Goal: Transaction & Acquisition: Purchase product/service

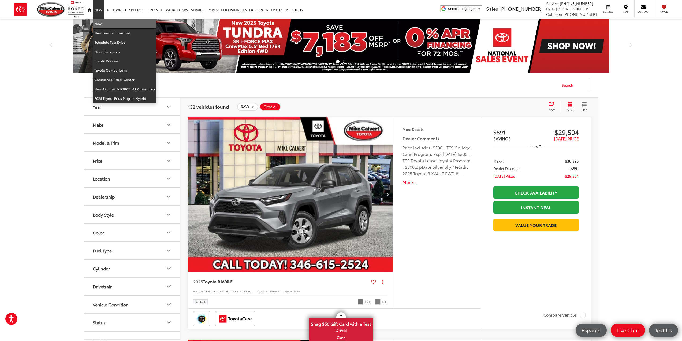
click at [100, 23] on link "New" at bounding box center [125, 23] width 64 height 9
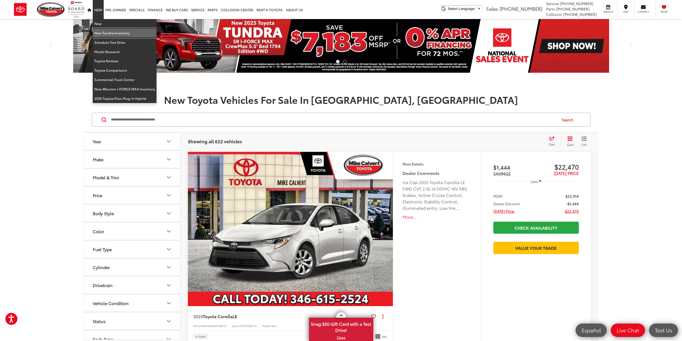
click at [107, 33] on link "New Tundra Inventory" at bounding box center [125, 32] width 64 height 9
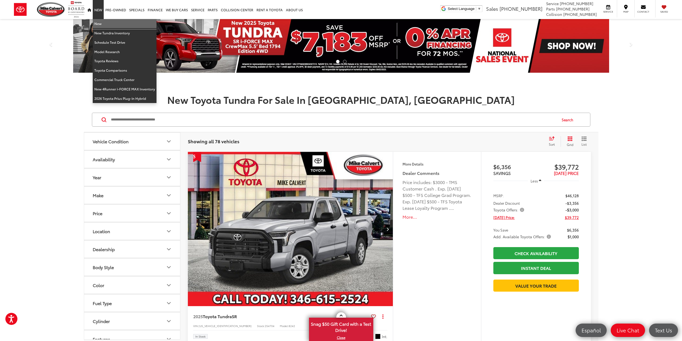
click at [106, 24] on link "New" at bounding box center [125, 23] width 64 height 9
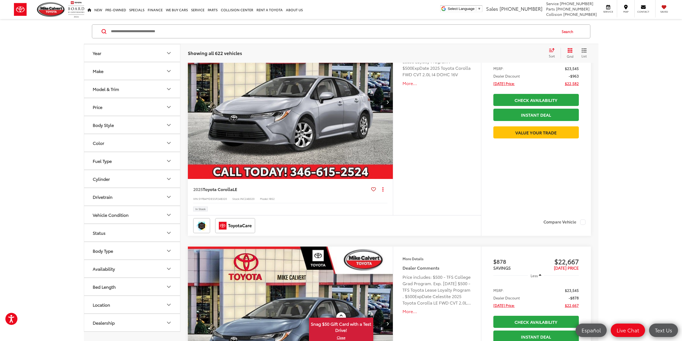
scroll to position [295, 0]
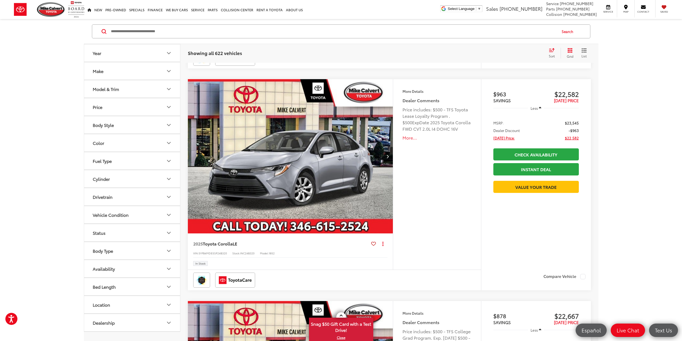
click at [131, 92] on button "Model & Trim" at bounding box center [132, 88] width 97 height 17
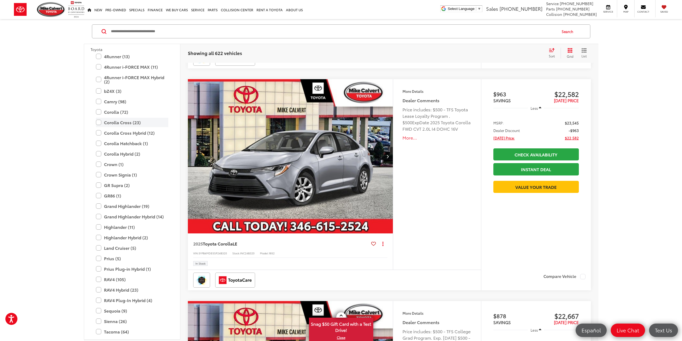
scroll to position [131, 0]
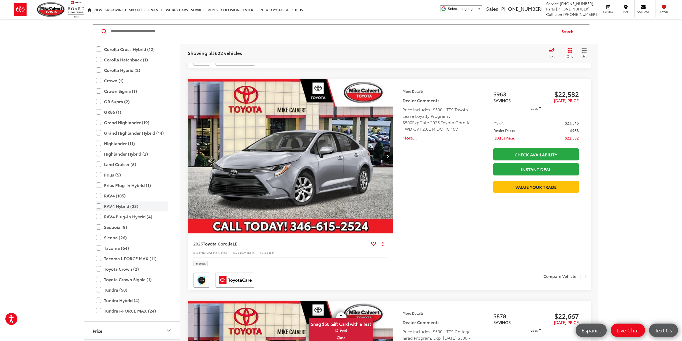
click at [133, 205] on label "RAV4 Hybrid (23)" at bounding box center [132, 205] width 72 height 9
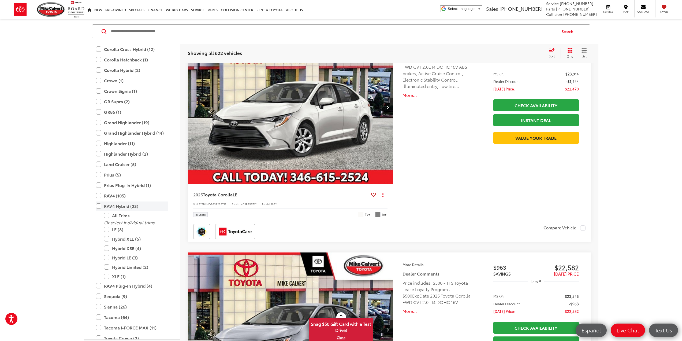
scroll to position [88, 0]
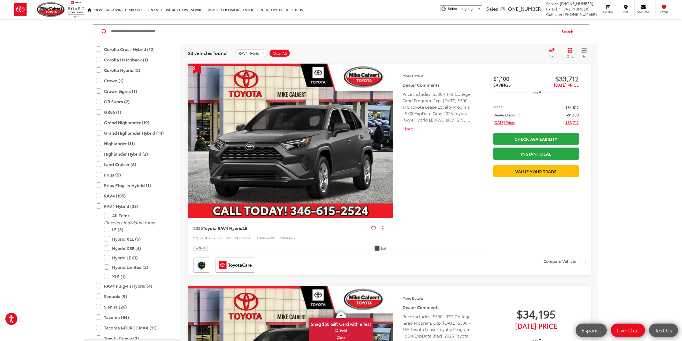
click at [551, 53] on div "Sort" at bounding box center [553, 53] width 14 height 11
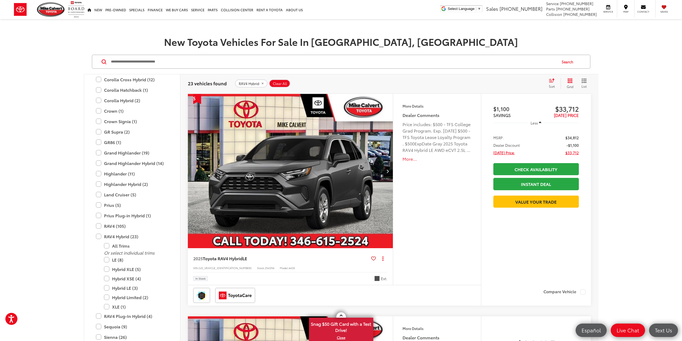
scroll to position [27, 0]
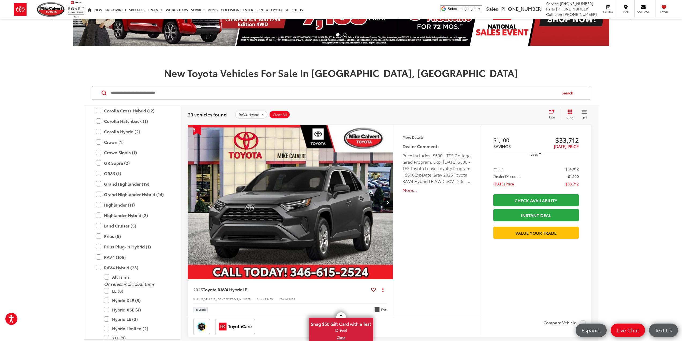
click at [446, 165] on div "Price includes: $500 - TFS College Grad Program. Exp. 09/02/2025 $500 - TFS Toy…" at bounding box center [437, 168] width 69 height 32
click at [429, 169] on div "Price includes: $500 - TFS College Grad Program. Exp. 09/02/2025 $500 - TFS Toy…" at bounding box center [437, 168] width 69 height 32
click at [419, 167] on div "Price includes: $500 - TFS College Grad Program. Exp. 09/02/2025 $500 - TFS Toy…" at bounding box center [437, 168] width 69 height 32
drag, startPoint x: 419, startPoint y: 167, endPoint x: 416, endPoint y: 172, distance: 6.2
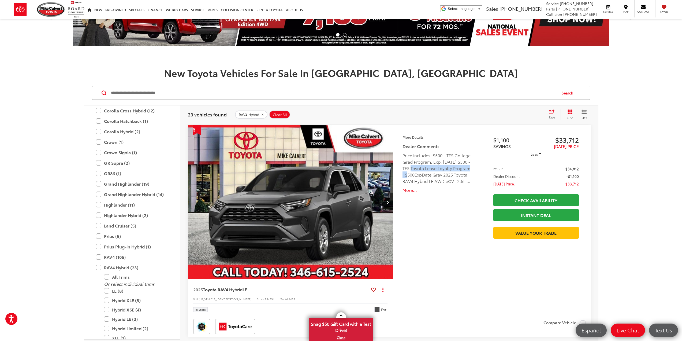
click at [416, 172] on div "Price includes: $500 - TFS College Grad Program. Exp. 09/02/2025 $500 - TFS Toy…" at bounding box center [437, 168] width 69 height 32
click at [406, 192] on button "More..." at bounding box center [437, 190] width 69 height 6
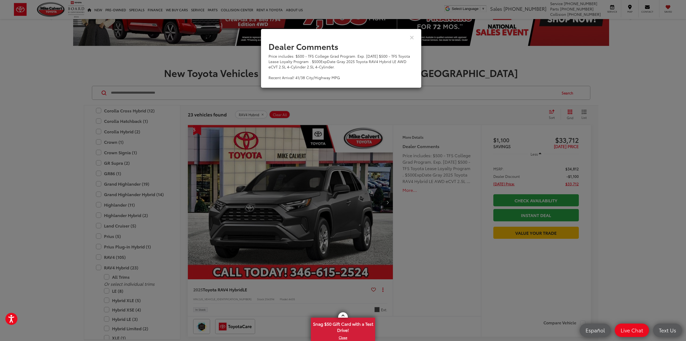
click at [327, 61] on div "Price includes: $500 - TFS College Grad Program. Exp. 09/02/2025 $500 - TFS Toy…" at bounding box center [341, 66] width 145 height 27
drag, startPoint x: 327, startPoint y: 61, endPoint x: 342, endPoint y: 63, distance: 15.3
click at [342, 63] on div "Price includes: $500 - TFS College Grad Program. Exp. 09/02/2025 $500 - TFS Toy…" at bounding box center [341, 66] width 145 height 27
click at [452, 183] on div "Dealer Comments Price includes: $500 - TFS College Grad Program. Exp. 09/02/202…" at bounding box center [343, 170] width 686 height 341
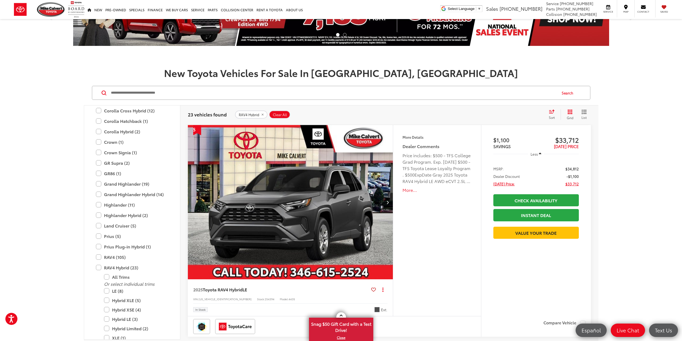
click at [319, 188] on img "2025 Toyota RAV4 Hybrid LE 0" at bounding box center [291, 202] width 206 height 155
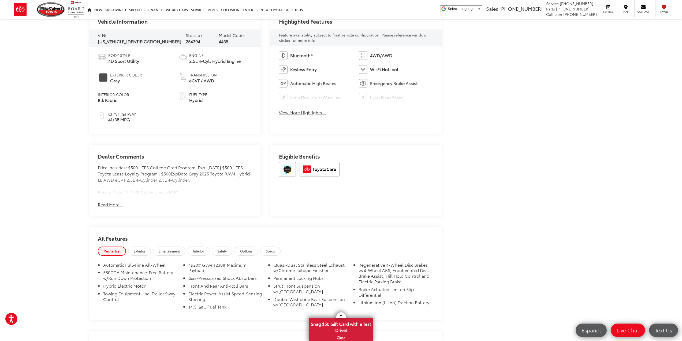
scroll to position [268, 0]
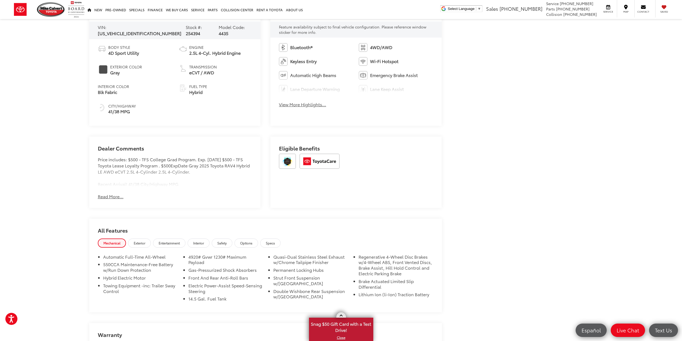
click at [347, 333] on span "Snag $50 Gift Card with a Test Drive!" at bounding box center [341, 326] width 63 height 16
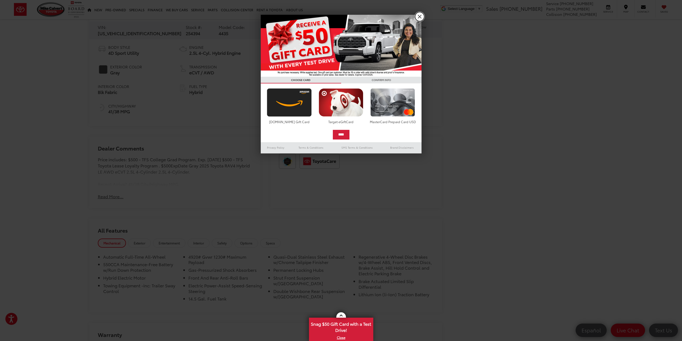
click at [420, 15] on link "X" at bounding box center [419, 16] width 9 height 9
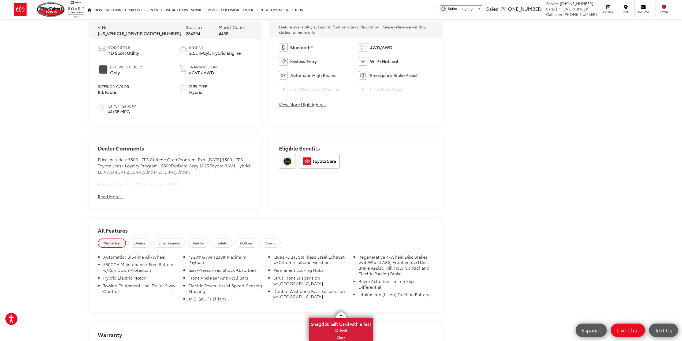
click at [108, 190] on div "Dealer Comments Price includes: $500 - TFS College Grad Program. Exp. 09/02/202…" at bounding box center [175, 171] width 172 height 71
click at [107, 199] on div "Dealer Comments Price includes: $500 - TFS College Grad Program. Exp. 09/02/202…" at bounding box center [175, 171] width 172 height 71
click at [107, 195] on button "Read More..." at bounding box center [111, 196] width 26 height 6
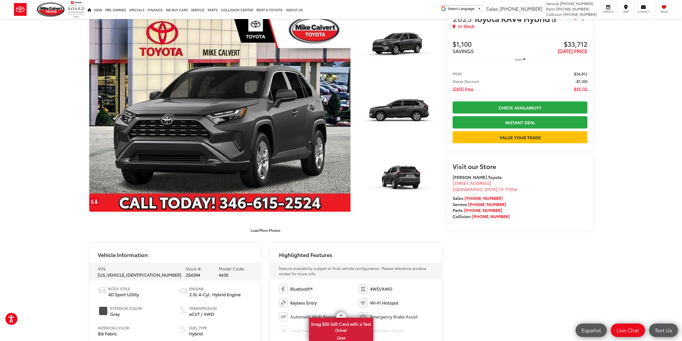
scroll to position [0, 0]
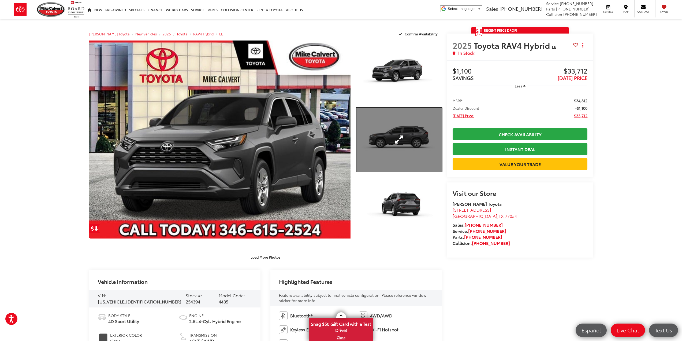
click at [405, 135] on link "Expand Photo 2" at bounding box center [399, 140] width 85 height 64
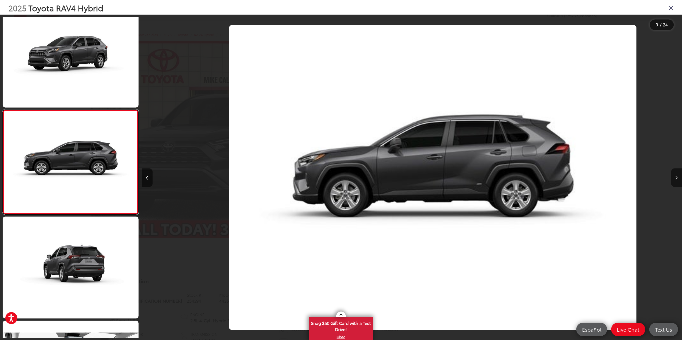
scroll to position [0, 1087]
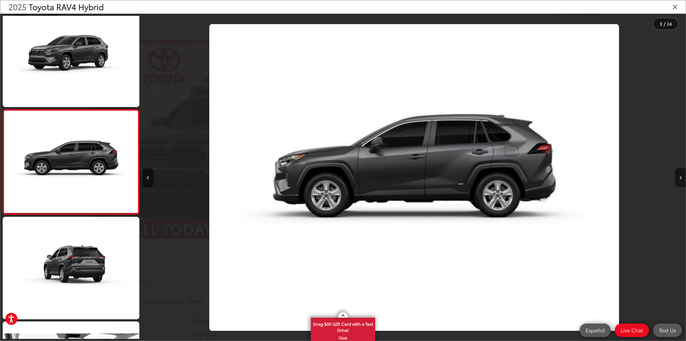
click at [676, 9] on icon "Close gallery" at bounding box center [675, 6] width 5 height 7
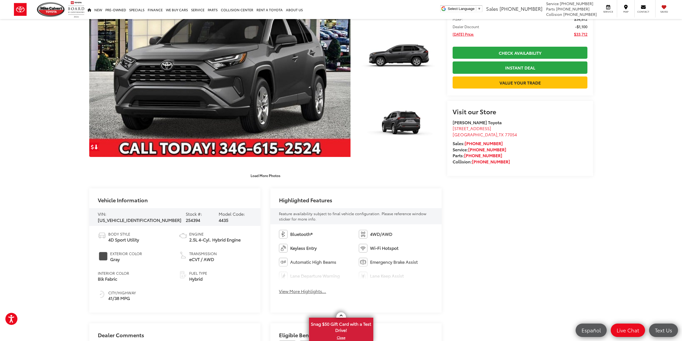
scroll to position [0, 0]
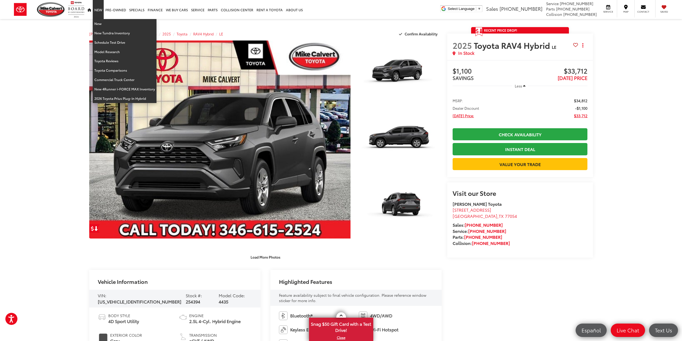
click at [101, 11] on link "New" at bounding box center [98, 9] width 11 height 19
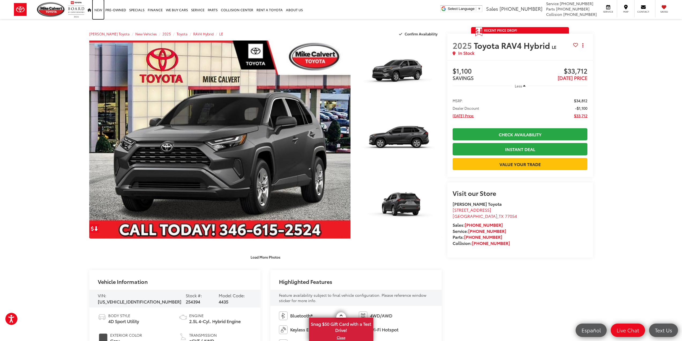
click at [100, 11] on link "New" at bounding box center [98, 9] width 11 height 19
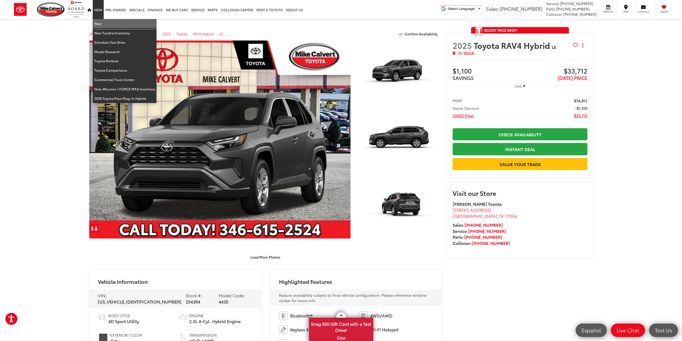
click at [102, 21] on link "New" at bounding box center [125, 23] width 64 height 9
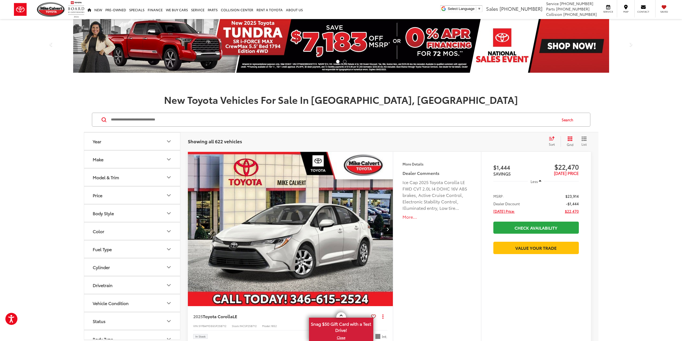
click at [101, 176] on div "Model & Trim" at bounding box center [106, 177] width 26 height 5
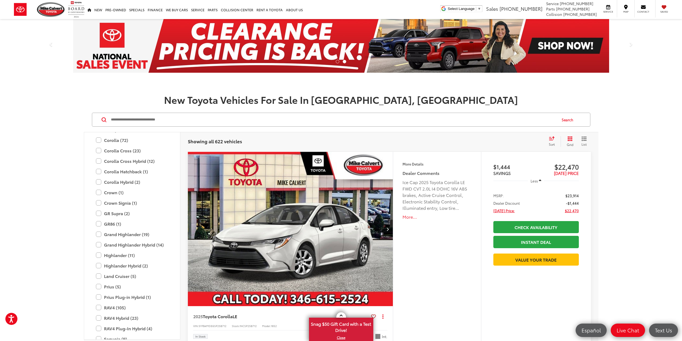
scroll to position [104, 0]
click at [136, 185] on label "Corolla Hybrid (2)" at bounding box center [132, 184] width 72 height 9
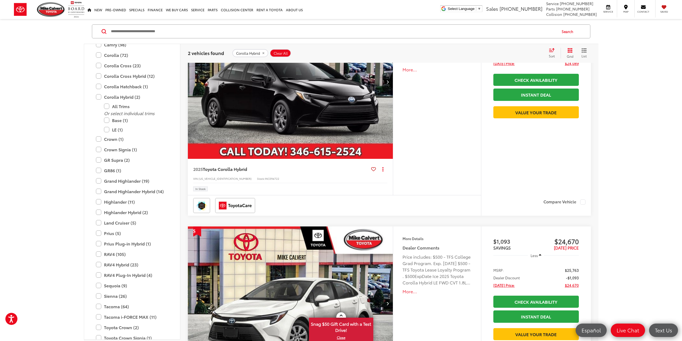
scroll to position [54, 0]
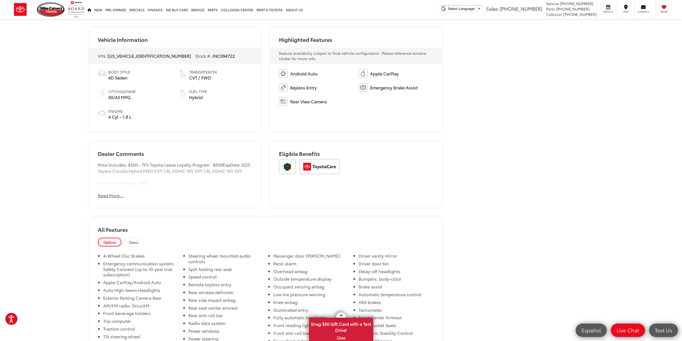
scroll to position [295, 0]
